Goal: Task Accomplishment & Management: Manage account settings

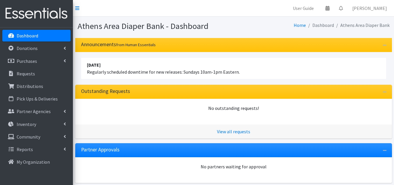
scroll to position [175, 0]
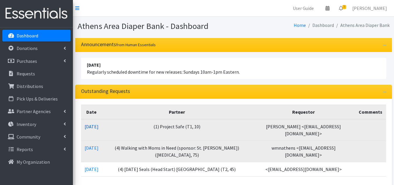
click at [99, 126] on link "09/12/2025" at bounding box center [92, 126] width 14 height 6
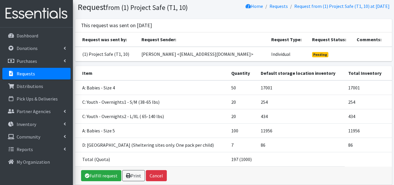
scroll to position [52, 0]
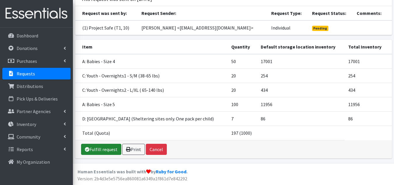
click at [107, 147] on link "Fulfill request" at bounding box center [101, 149] width 40 height 11
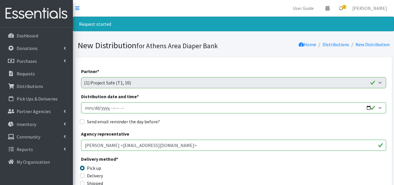
click at [94, 109] on input "Distribution date and time *" at bounding box center [233, 107] width 305 height 11
type input "[DATE]T23:59"
click at [82, 121] on input "Send email reminder the day before?" at bounding box center [82, 121] width 5 height 5
checkbox input "true"
click at [111, 109] on input "Distribution date and time *" at bounding box center [233, 107] width 305 height 11
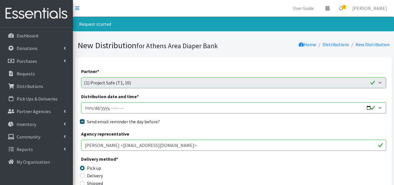
type input "2025-09-19T10:00"
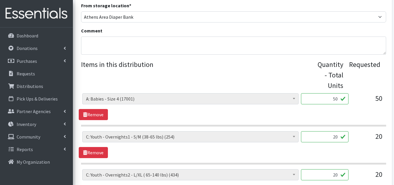
scroll to position [204, 0]
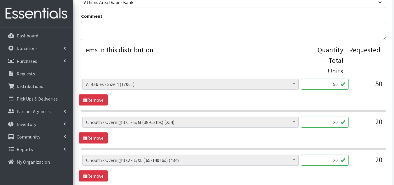
drag, startPoint x: 332, startPoint y: 83, endPoint x: 368, endPoint y: 81, distance: 36.0
click at [368, 81] on div "A: Babies - Size 0 (Preemie) (6548) A: Babies - Size 01 (newborn) (9756) A: Bab…" at bounding box center [233, 86] width 303 height 16
type input "100"
type input "40"
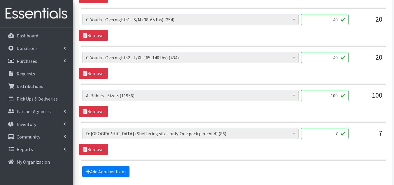
scroll to position [310, 0]
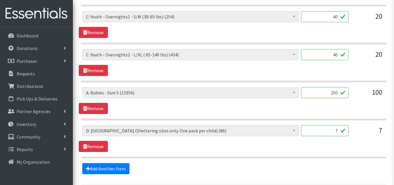
type input "200"
click at [203, 156] on section "A: Babies - Size 0 (Preemie) (6548) A: Babies - Size 01 (newborn) (9756) A: Bab…" at bounding box center [233, 141] width 305 height 33
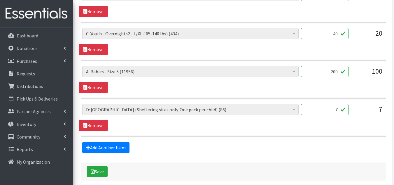
scroll to position [359, 0]
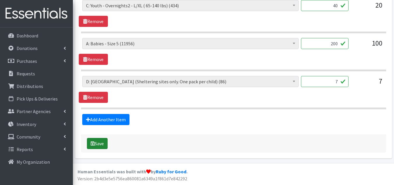
click at [98, 142] on button "Save" at bounding box center [97, 143] width 21 height 11
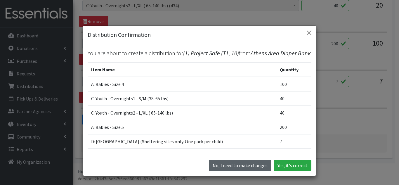
click at [246, 166] on button "No, I need to make changes" at bounding box center [240, 165] width 62 height 11
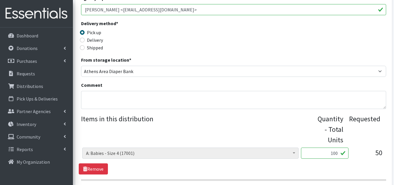
scroll to position [125, 0]
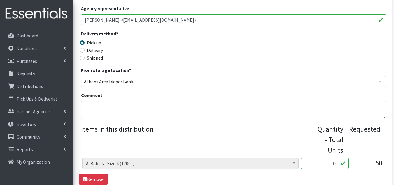
click at [80, 114] on div "Partner * (1) Athens Area Homeless Shelter (T1, 15) (1) Jubilee Partners (T1, 1…" at bounding box center [233, 162] width 317 height 460
click at [95, 109] on textarea "Comment" at bounding box center [233, 110] width 305 height 18
type textarea "i"
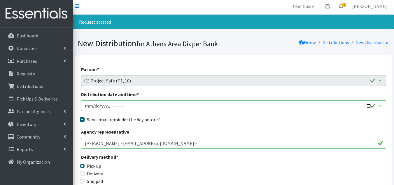
scroll to position [0, 0]
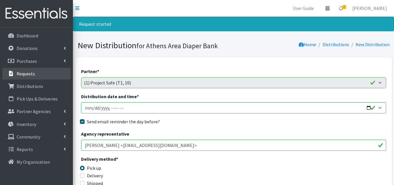
type textarea "Hi"
click at [34, 71] on p "Requests" at bounding box center [26, 74] width 18 height 6
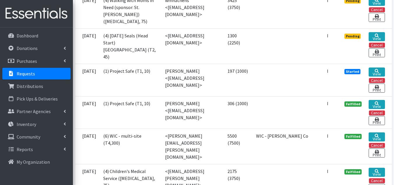
scroll to position [175, 0]
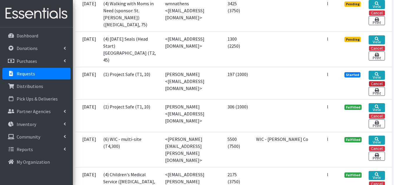
click at [379, 86] on button "Cancel" at bounding box center [377, 83] width 16 height 5
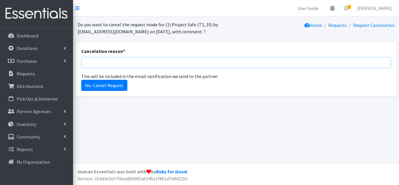
click at [106, 62] on input "Cancelation reason *" at bounding box center [236, 62] width 310 height 11
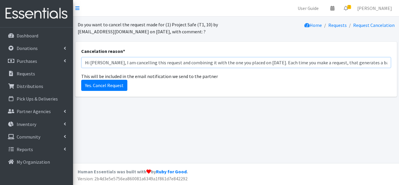
paste input "I’m cancelling this request and combining it with the one you placed on Sept. 3…"
click at [386, 64] on input "Hi Emma! I’m cancelling this request and combining it with the one you placed o…" at bounding box center [236, 62] width 310 height 11
type input "Hi Emma! I’m cancelling this request and combining it with the one you placed o…"
click at [104, 83] on input "Yes. Cancel Request" at bounding box center [104, 85] width 46 height 11
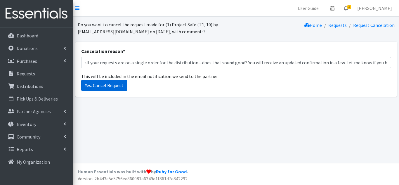
scroll to position [0, 0]
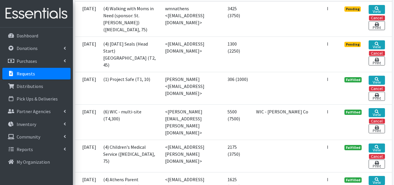
scroll to position [175, 0]
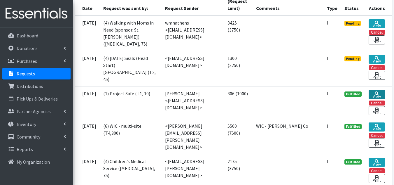
click at [379, 99] on link "View" at bounding box center [377, 94] width 16 height 9
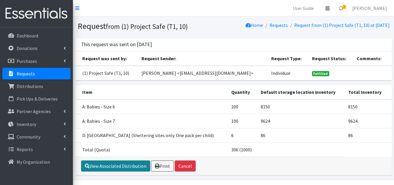
click at [127, 170] on link "View Associated Distribution" at bounding box center [115, 165] width 69 height 11
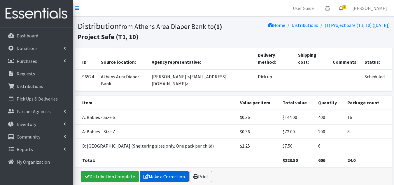
click at [166, 175] on link "Make a Correction" at bounding box center [164, 176] width 49 height 11
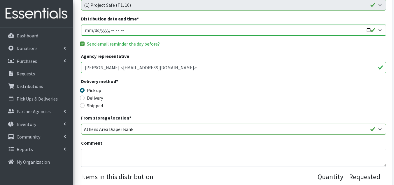
scroll to position [146, 0]
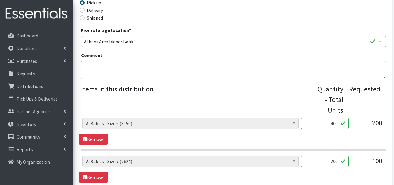
click at [145, 71] on textarea "Comment" at bounding box center [233, 70] width 305 height 18
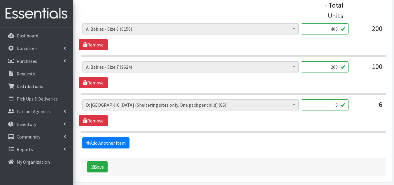
scroll to position [263, 0]
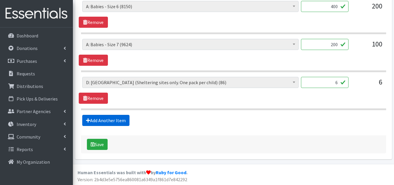
type textarea "Here is the updated confirmation sheet with both requests."
click at [117, 118] on link "Add Another Item" at bounding box center [105, 120] width 47 height 11
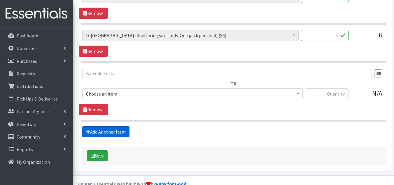
scroll to position [322, 0]
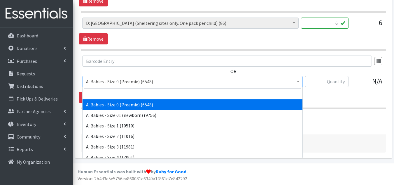
click at [139, 80] on span "A: Babies - Size 0 (Preemie) (6548)" at bounding box center [192, 81] width 213 height 8
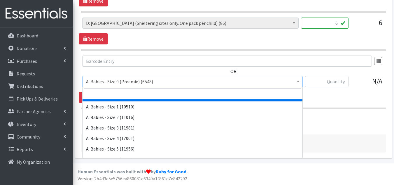
scroll to position [29, 0]
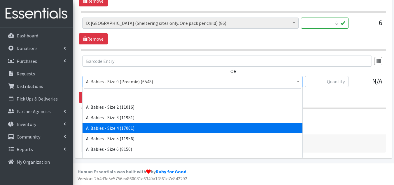
select select "5614"
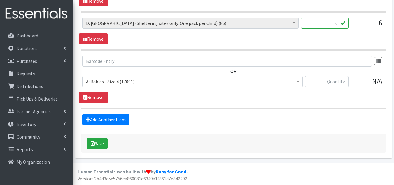
click at [172, 95] on div "OR A: Babies - Size 0 (Preemie) (6548) A: Babies - Size 01 (newborn) (9756) A: …" at bounding box center [234, 78] width 310 height 47
click at [109, 121] on link "Add Another Item" at bounding box center [105, 119] width 47 height 11
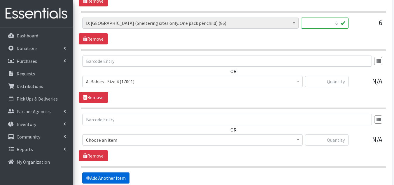
scroll to position [380, 0]
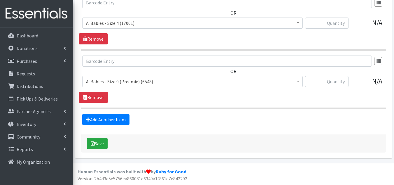
click at [118, 83] on span "A: Babies - Size 0 (Preemie) (6548)" at bounding box center [192, 81] width 213 height 8
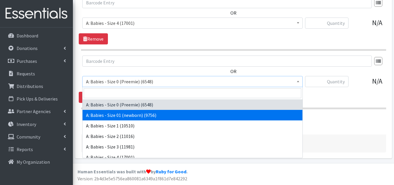
scroll to position [29, 0]
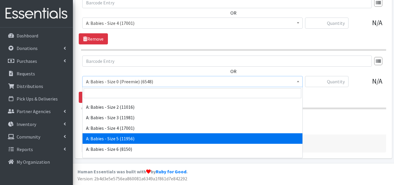
select select "5616"
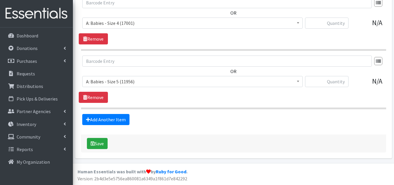
click at [158, 106] on section "OR A: Babies - Size 0 (Preemie) (6548) A: Babies - Size 01 (newborn) (9756) A: …" at bounding box center [233, 82] width 305 height 54
click at [124, 117] on link "Add Another Item" at bounding box center [105, 119] width 47 height 11
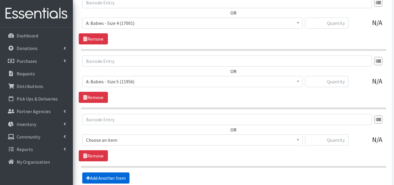
scroll to position [439, 0]
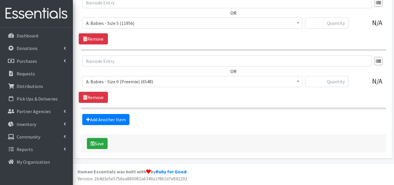
click at [125, 82] on span "A: Babies - Size 0 (Preemie) (6548)" at bounding box center [192, 81] width 213 height 8
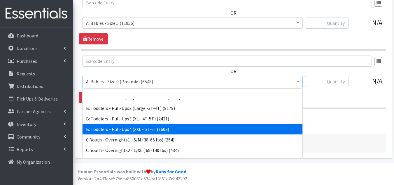
scroll to position [204, 0]
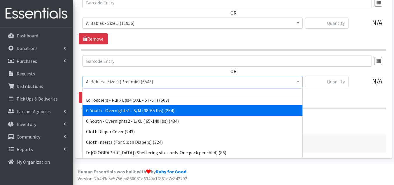
select select "5594"
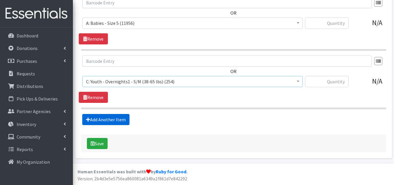
click at [105, 118] on link "Add Another Item" at bounding box center [105, 119] width 47 height 11
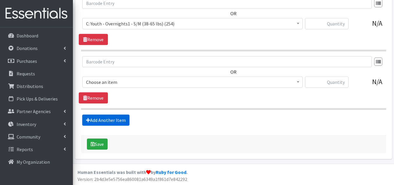
scroll to position [497, 0]
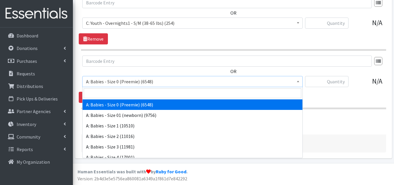
click at [131, 80] on span "A: Babies - Size 0 (Preemie) (6548)" at bounding box center [192, 81] width 213 height 8
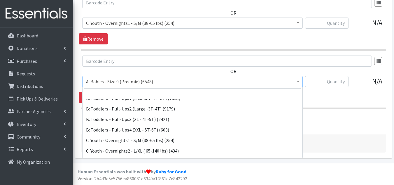
scroll to position [175, 0]
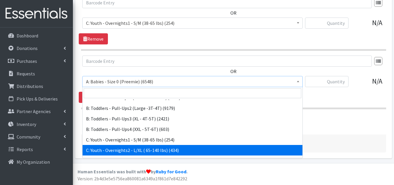
select select "8889"
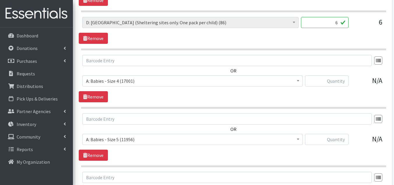
scroll to position [322, 0]
click at [331, 82] on input "text" at bounding box center [326, 81] width 43 height 11
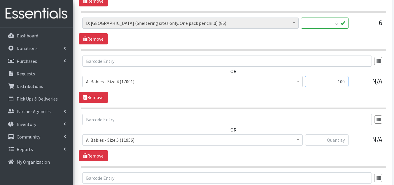
type input "100"
type input "200"
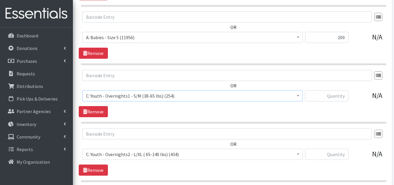
scroll to position [428, 0]
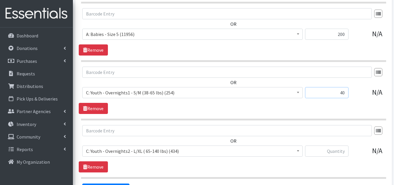
type input "40"
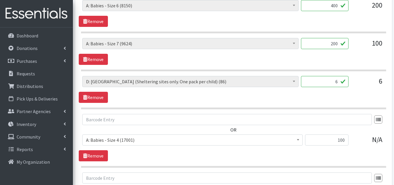
scroll to position [262, 0]
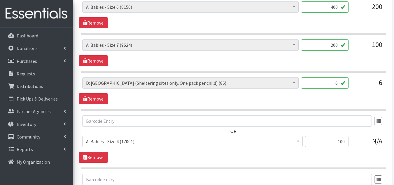
click at [337, 80] on input "6" at bounding box center [325, 82] width 48 height 11
type input "13"
click at [316, 100] on div "A: Babies - Size 0 (Preemie) (6548) A: Babies - Size 01 (newborn) (9756) A: Bab…" at bounding box center [234, 90] width 310 height 27
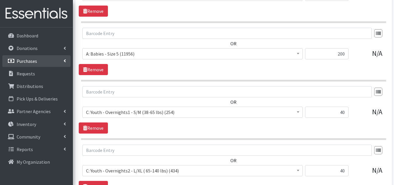
scroll to position [497, 0]
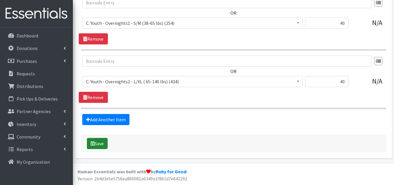
click at [92, 140] on button "Save" at bounding box center [97, 143] width 21 height 11
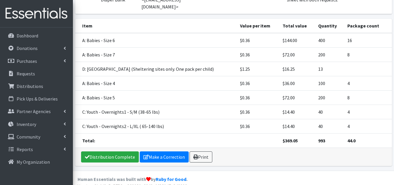
scroll to position [123, 0]
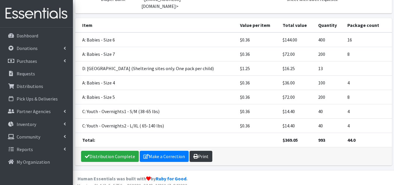
click at [200, 151] on link "Print" at bounding box center [201, 156] width 23 height 11
